Goal: Task Accomplishment & Management: Manage account settings

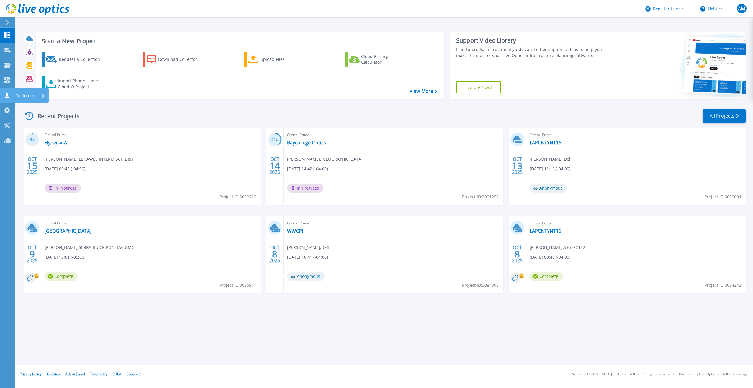
click at [7, 92] on link "Customers Customers" at bounding box center [7, 95] width 15 height 15
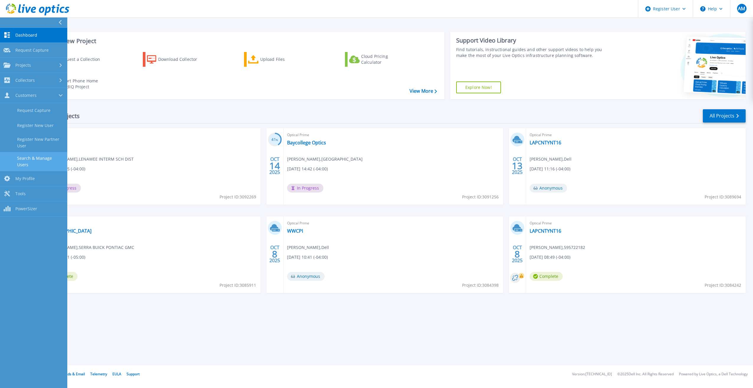
click at [33, 162] on link "Search & Manage Users" at bounding box center [33, 161] width 67 height 19
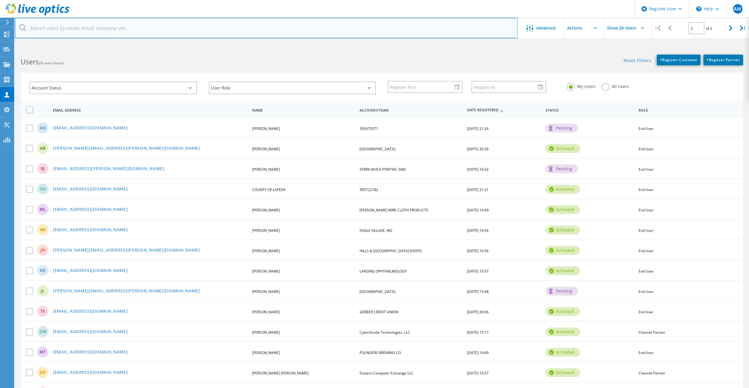
paste input "[PERSON_NAME][EMAIL_ADDRESS][PERSON_NAME][DOMAIN_NAME]"
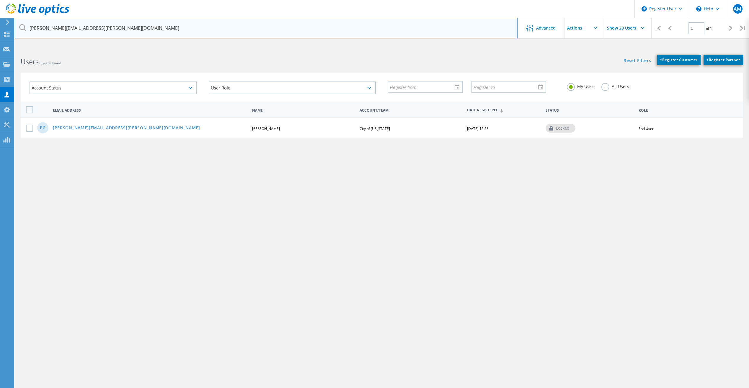
type input "[PERSON_NAME][EMAIL_ADDRESS][PERSON_NAME][DOMAIN_NAME]"
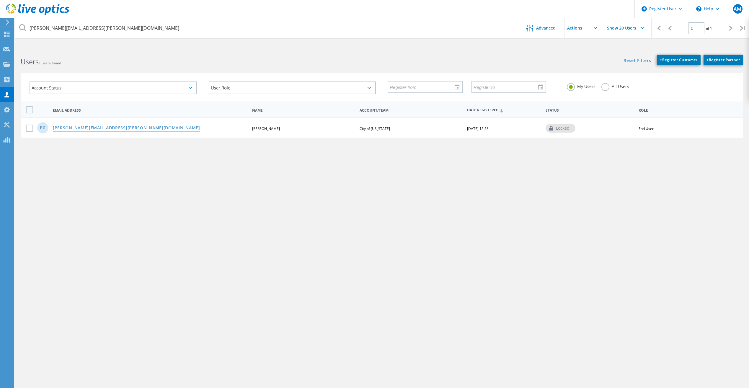
click at [104, 128] on link "[PERSON_NAME][EMAIL_ADDRESS][PERSON_NAME][DOMAIN_NAME]" at bounding box center [126, 128] width 147 height 5
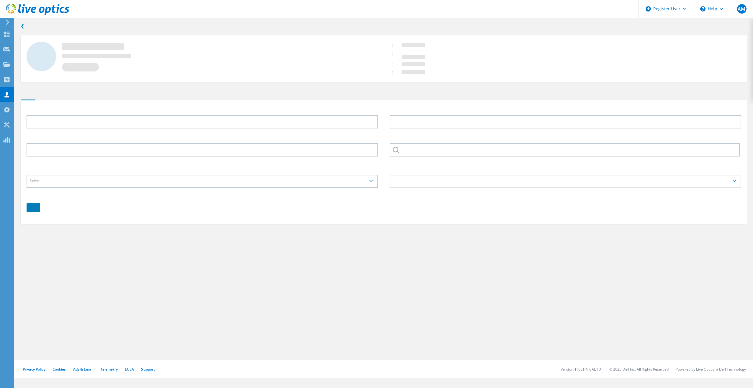
type input "[PERSON_NAME]"
type input "[PHONE_NUMBER]"
type input "City of [US_STATE]"
type input "English"
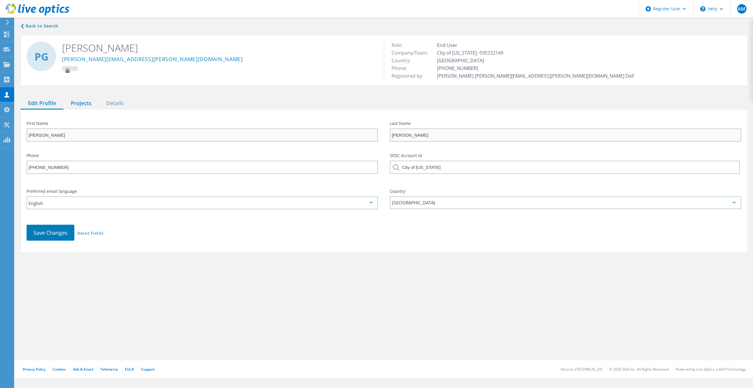
click at [80, 104] on div "Projects" at bounding box center [80, 103] width 35 height 12
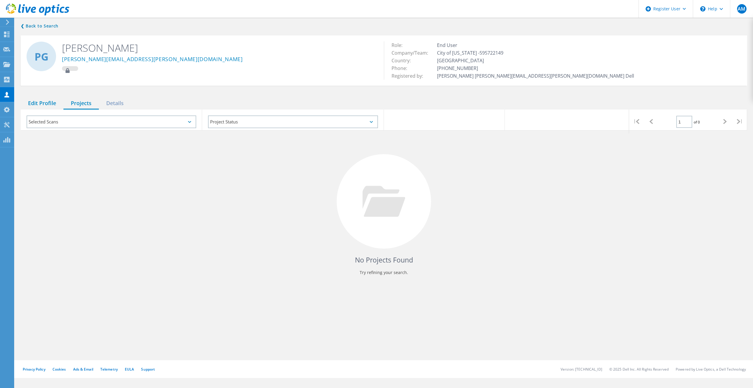
click at [34, 103] on div "Edit Profile" at bounding box center [42, 103] width 43 height 12
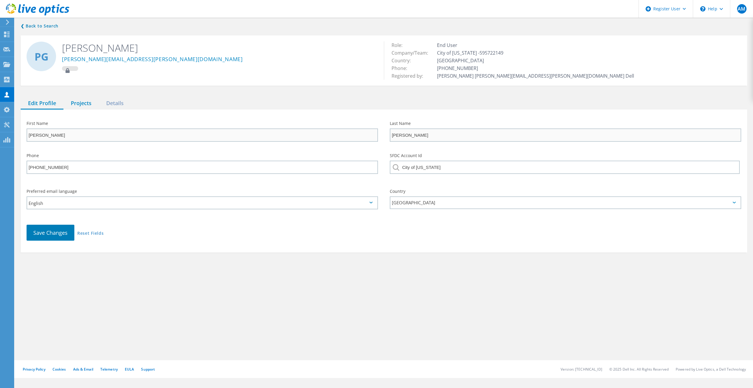
click at [75, 104] on div "Projects" at bounding box center [80, 103] width 35 height 12
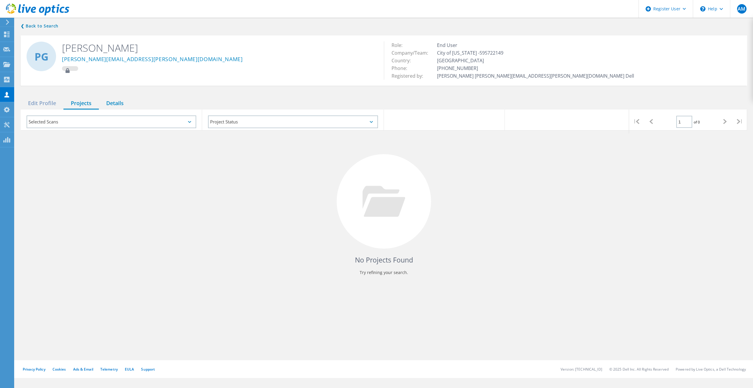
click at [112, 101] on div "Details" at bounding box center [115, 103] width 32 height 12
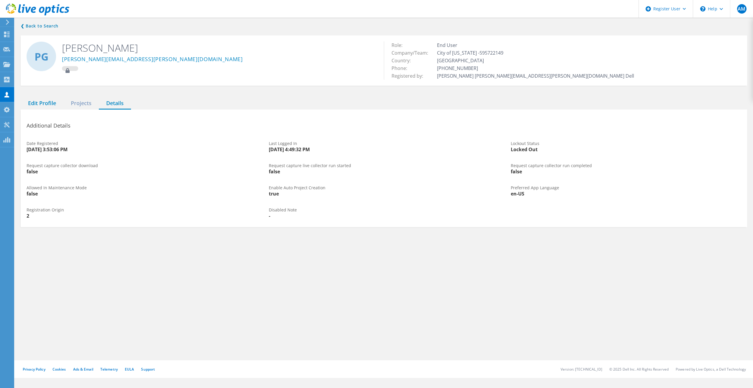
click at [45, 104] on div "Edit Profile" at bounding box center [42, 103] width 43 height 12
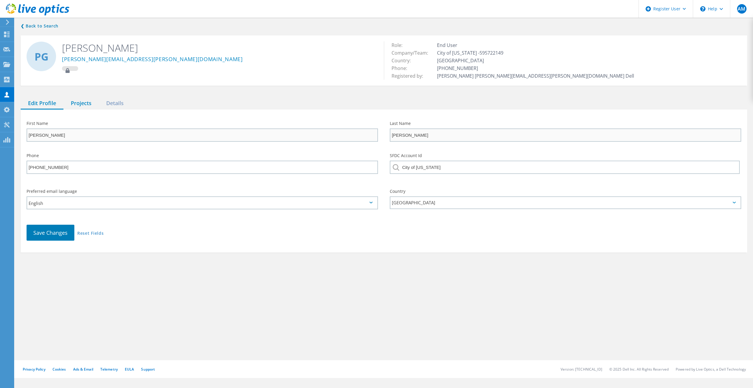
click at [77, 102] on div "Projects" at bounding box center [80, 103] width 35 height 12
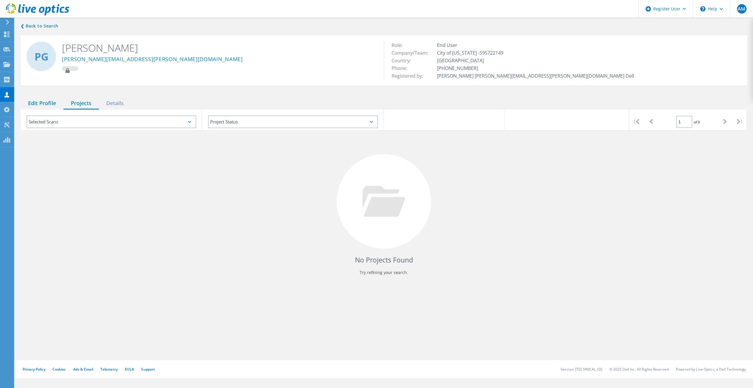
click at [45, 103] on div "Edit Profile" at bounding box center [42, 103] width 43 height 12
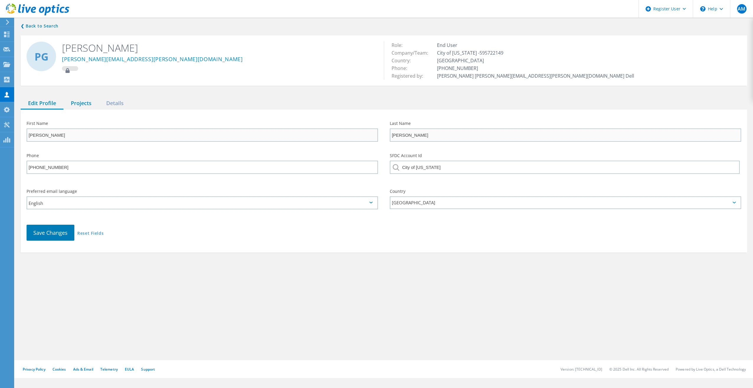
click at [67, 99] on div "Projects" at bounding box center [80, 103] width 35 height 12
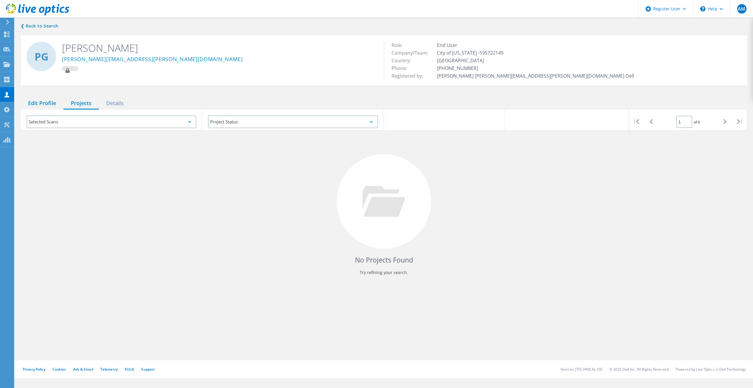
click at [58, 102] on div "Edit Profile" at bounding box center [42, 103] width 43 height 12
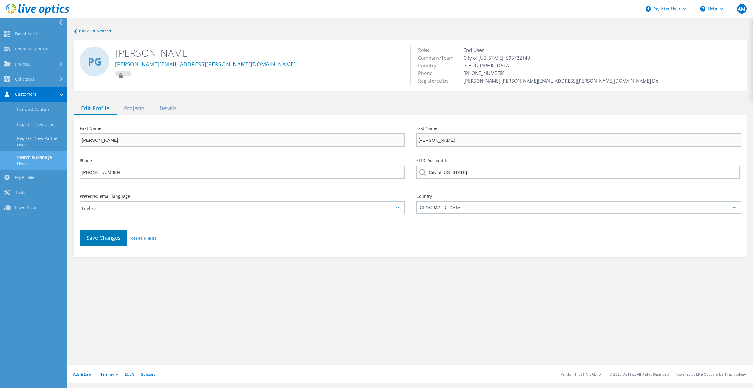
click at [33, 157] on link "Search & Manage Users" at bounding box center [33, 160] width 67 height 19
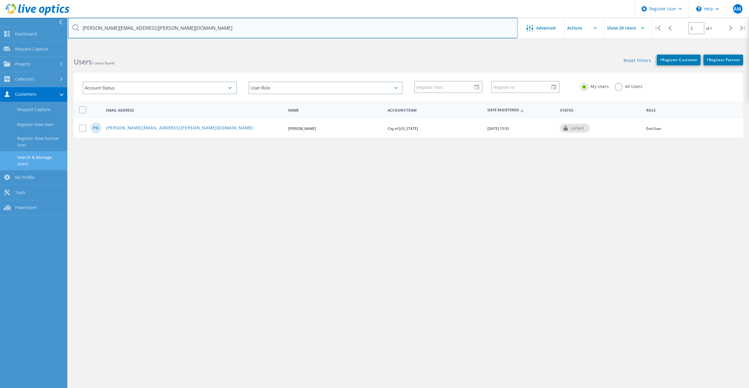
drag, startPoint x: 165, startPoint y: 29, endPoint x: 58, endPoint y: 17, distance: 107.5
click at [59, 49] on div "Register User \n Help Explore Helpful Articles Contact Support AM Dell User [PE…" at bounding box center [374, 229] width 749 height 361
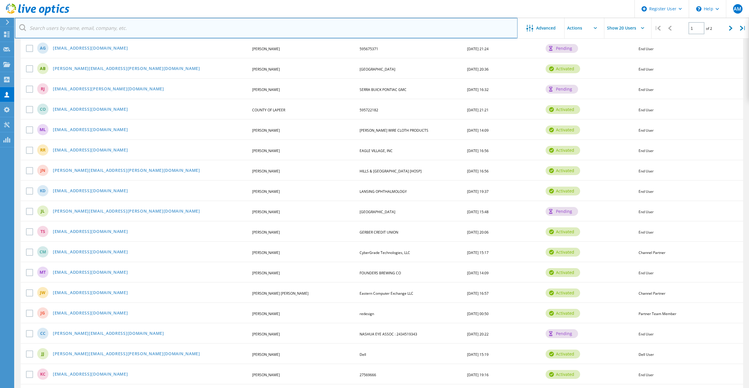
scroll to position [160, 0]
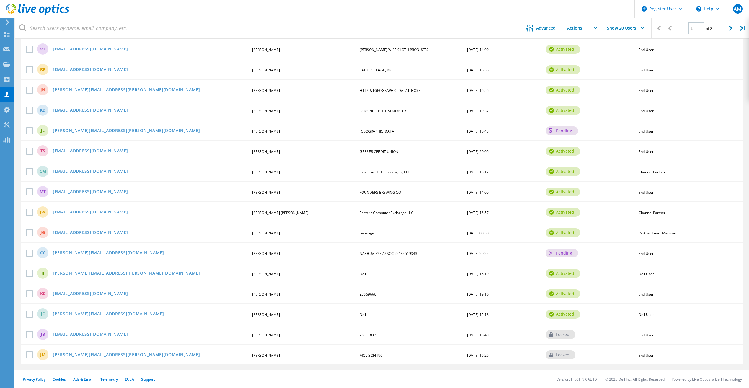
click at [91, 355] on link "[PERSON_NAME][EMAIL_ADDRESS][PERSON_NAME][DOMAIN_NAME]" at bounding box center [126, 355] width 147 height 5
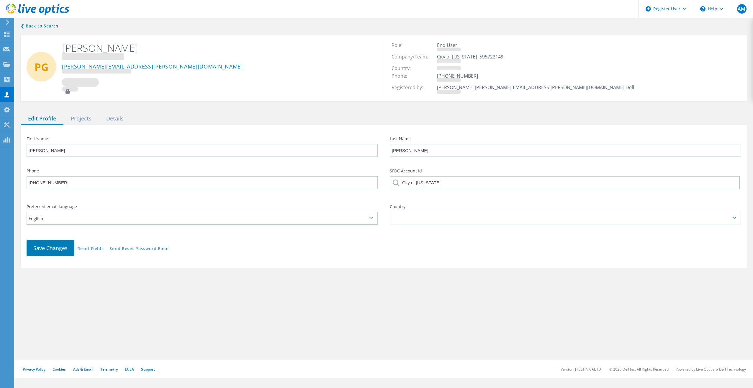
type input "[PERSON_NAME]"
type input "MOL-SON INC"
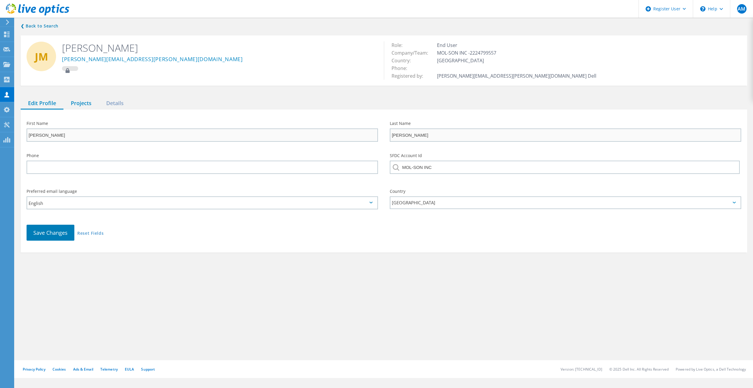
click at [83, 104] on div "Projects" at bounding box center [80, 103] width 35 height 12
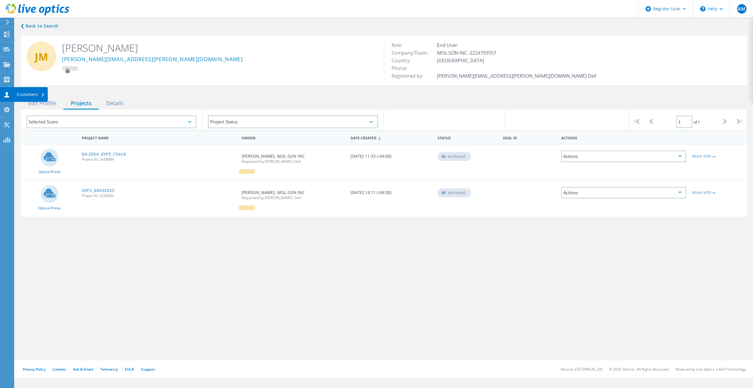
click at [7, 93] on use at bounding box center [6, 95] width 5 height 6
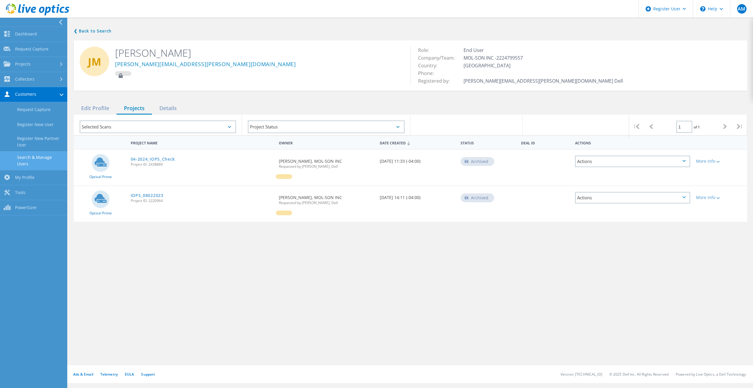
click at [22, 155] on link "Search & Manage Users" at bounding box center [33, 160] width 67 height 19
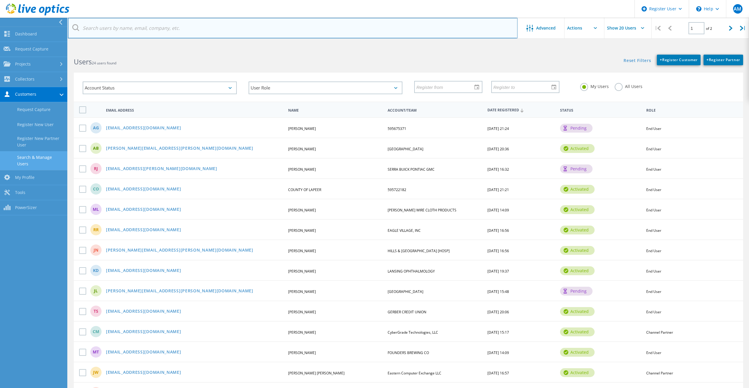
paste input "[PERSON_NAME][EMAIL_ADDRESS][PERSON_NAME][DOMAIN_NAME]"
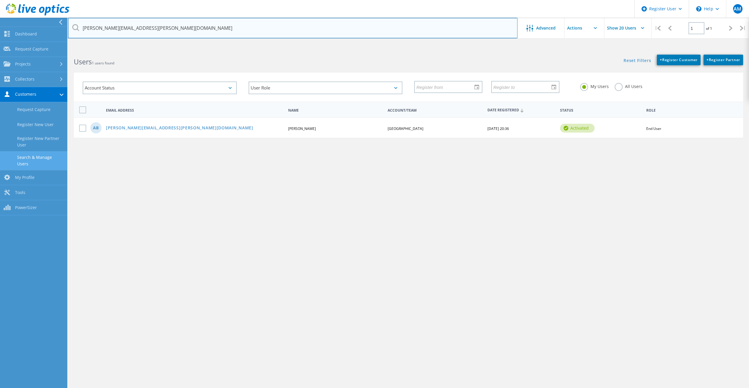
type input "[PERSON_NAME][EMAIL_ADDRESS][PERSON_NAME][DOMAIN_NAME]"
